Goal: Task Accomplishment & Management: Complete application form

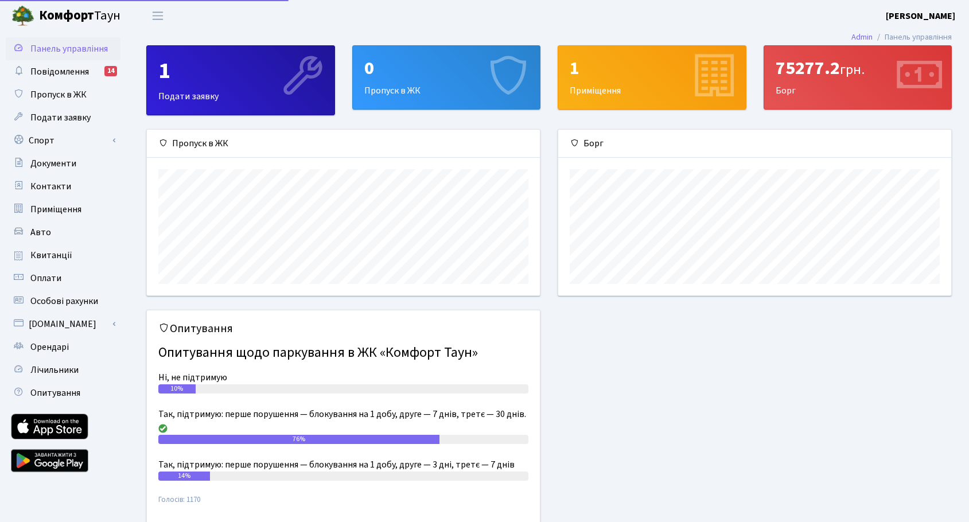
scroll to position [166, 393]
click at [56, 138] on link "Спорт" at bounding box center [63, 140] width 115 height 23
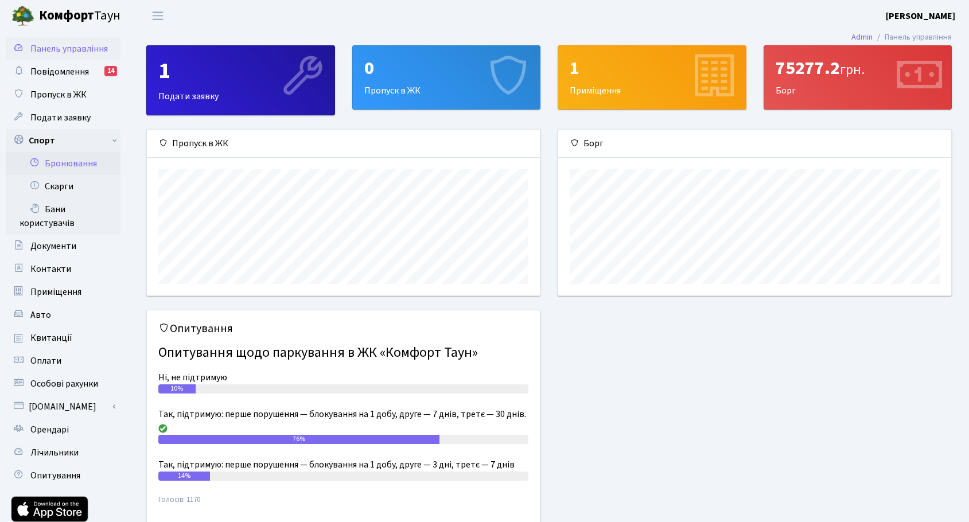
click at [80, 160] on link "Бронювання" at bounding box center [63, 163] width 115 height 23
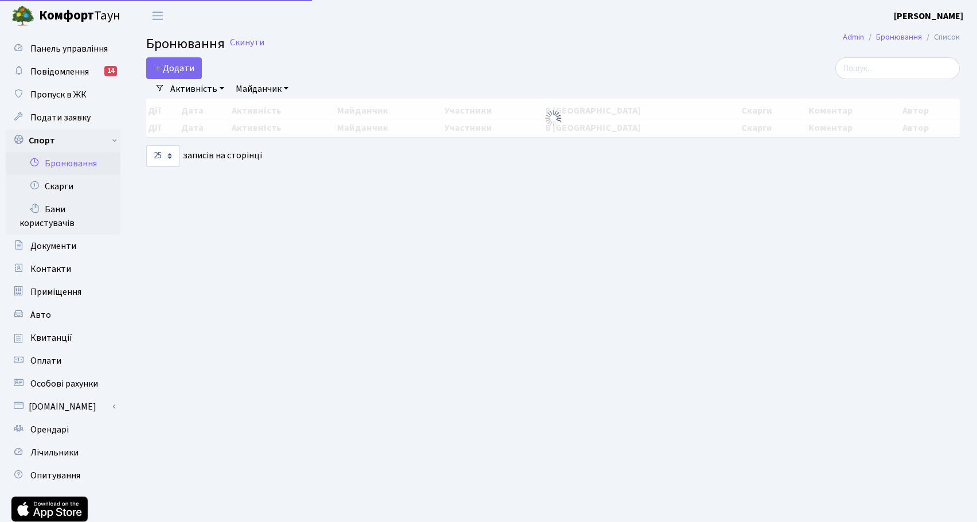
select select "25"
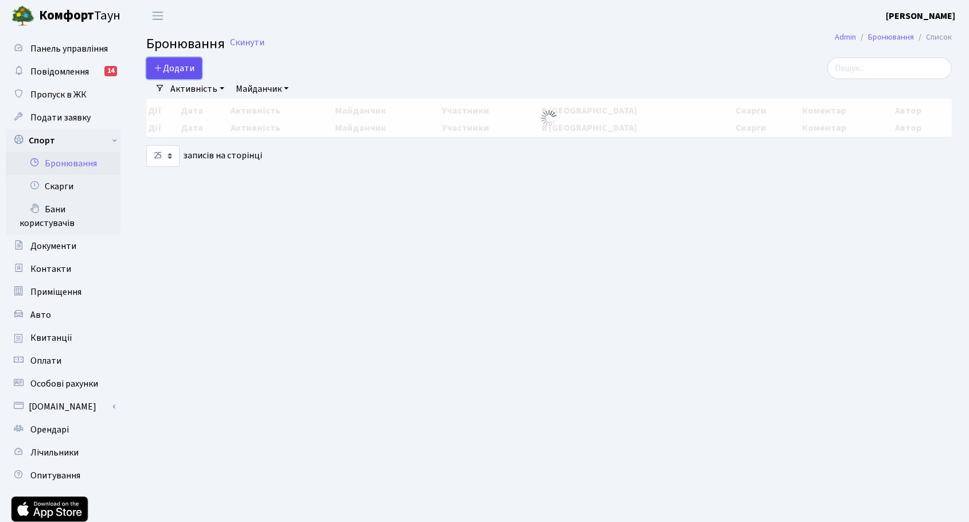
click at [189, 66] on button "Додати" at bounding box center [174, 68] width 56 height 22
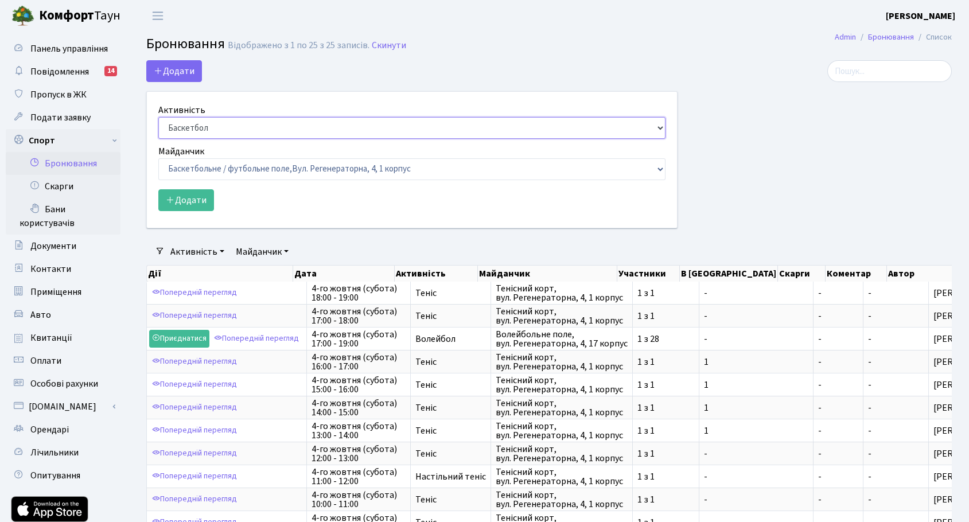
click at [215, 127] on select "Баскетбол Волейбол Йога Катання на роликах Настільний теніс [PERSON_NAME] Фітнес" at bounding box center [411, 128] width 507 height 22
select select "1"
click at [158, 117] on select "Баскетбол Волейбол Йога Катання на роликах Настільний теніс [PERSON_NAME] Фітнес" at bounding box center [411, 128] width 507 height 22
click at [211, 165] on select "Баскетбольне / футбольне поле, [GEOGRAPHIC_DATA]. [STREET_ADDRESS]. [STREET_ADD…" at bounding box center [411, 169] width 507 height 22
select select "1"
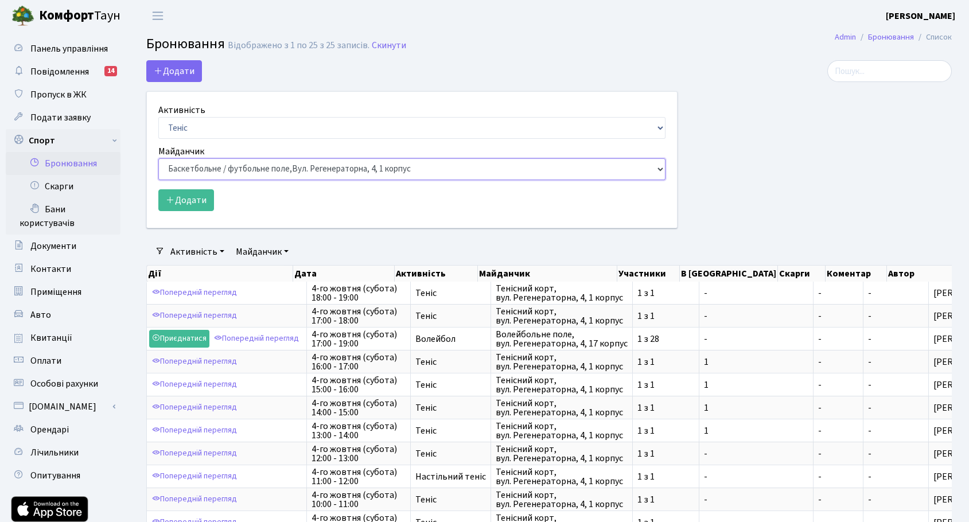
click at [158, 158] on select "Баскетбольне / футбольне поле, [GEOGRAPHIC_DATA]. [STREET_ADDRESS]. [STREET_ADD…" at bounding box center [411, 169] width 507 height 22
click at [185, 201] on button "Додати" at bounding box center [186, 200] width 56 height 22
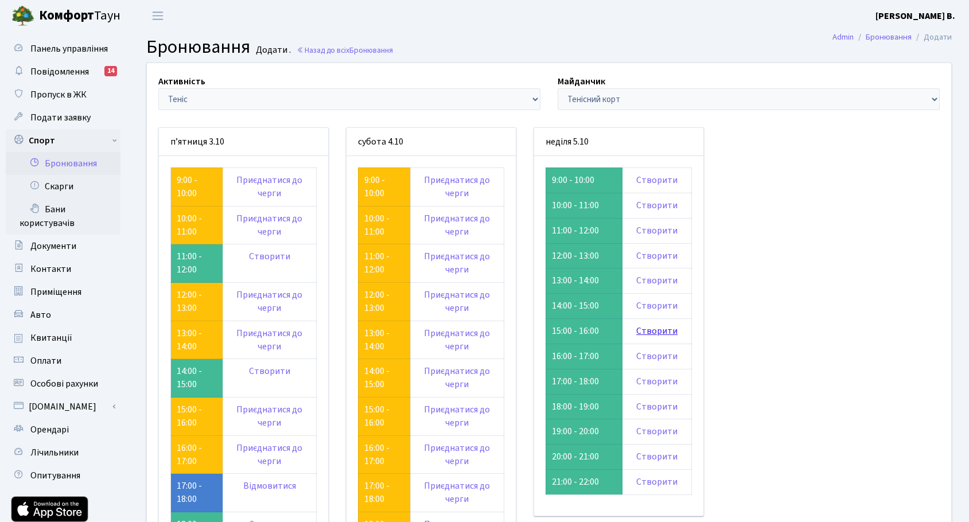
click at [648, 334] on link "Створити" at bounding box center [656, 331] width 41 height 13
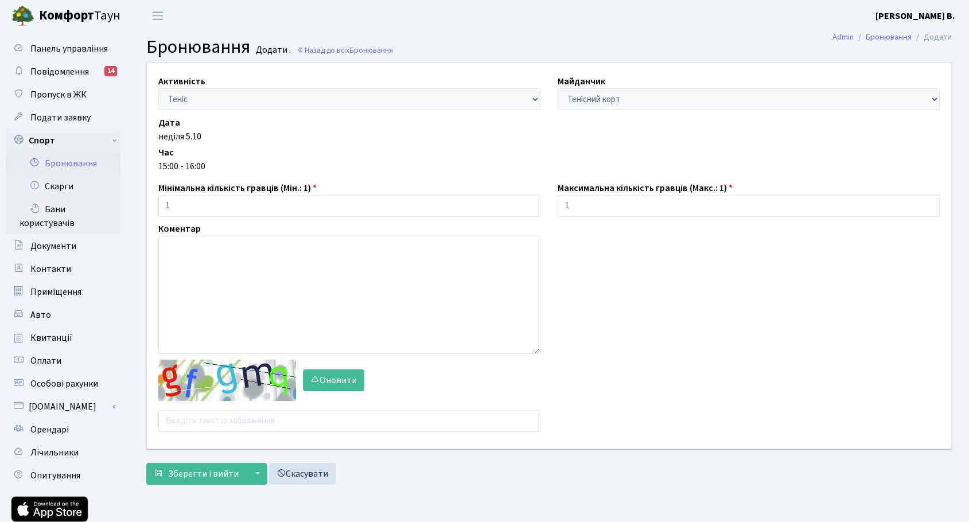
scroll to position [2, 0]
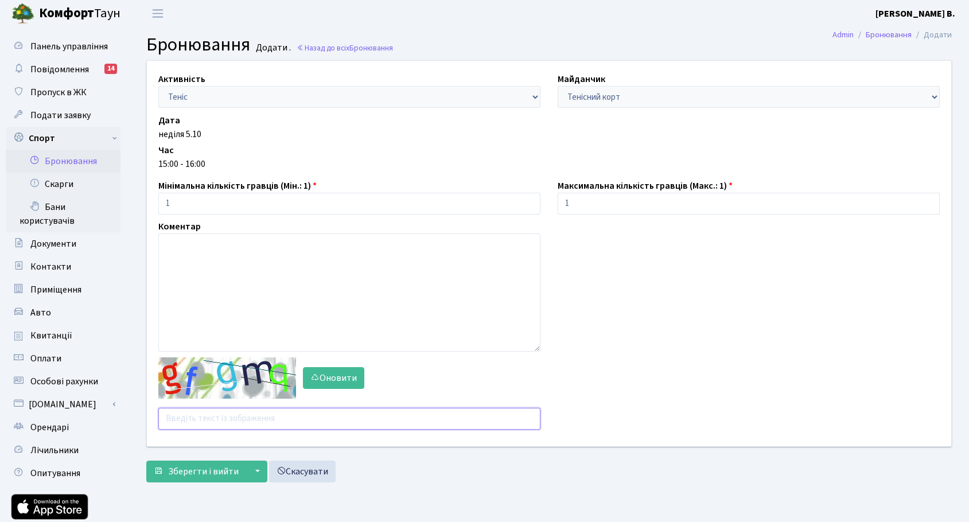
click at [186, 416] on input "text" at bounding box center [349, 419] width 382 height 22
type input "cgmpm"
click at [146, 461] on button "Зберегти і вийти" at bounding box center [196, 472] width 100 height 22
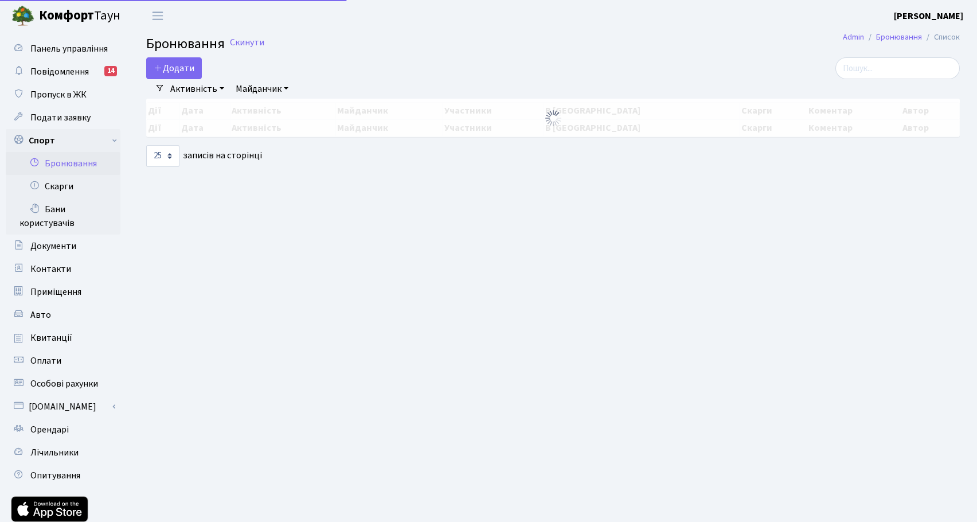
select select "25"
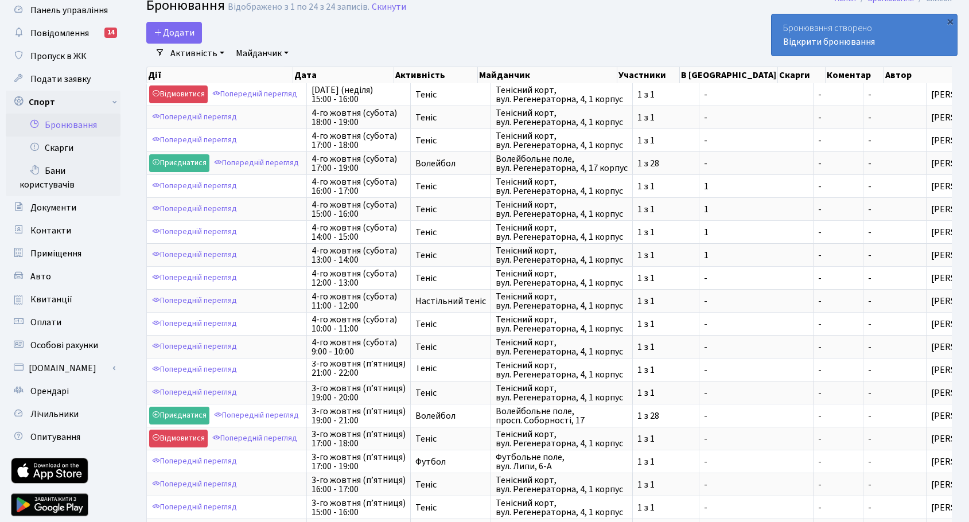
scroll to position [26, 0]
